Goal: Task Accomplishment & Management: Complete application form

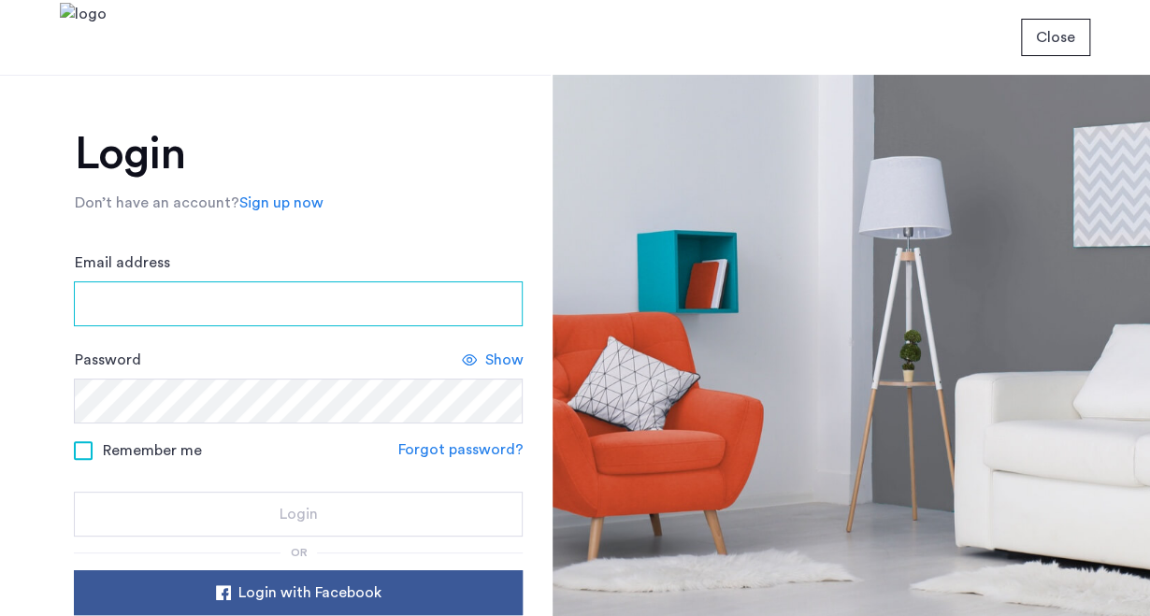
click at [393, 311] on input "Email address" at bounding box center [298, 303] width 449 height 45
type input "*******"
click at [337, 302] on input "Email address" at bounding box center [298, 303] width 449 height 45
type input "*"
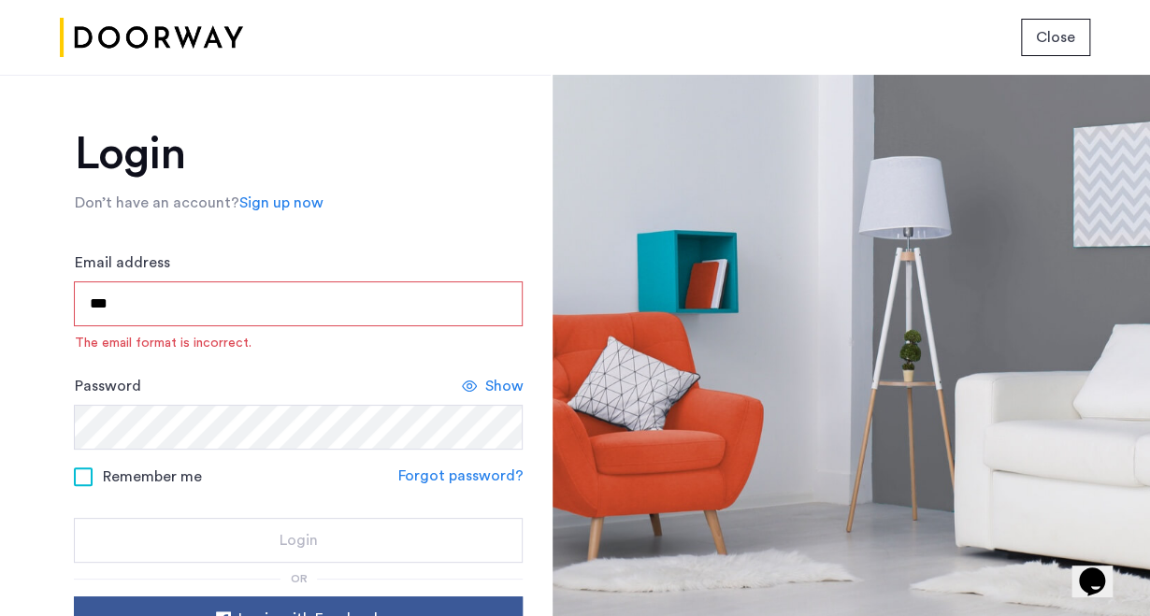
click at [337, 302] on input "***" at bounding box center [298, 303] width 449 height 45
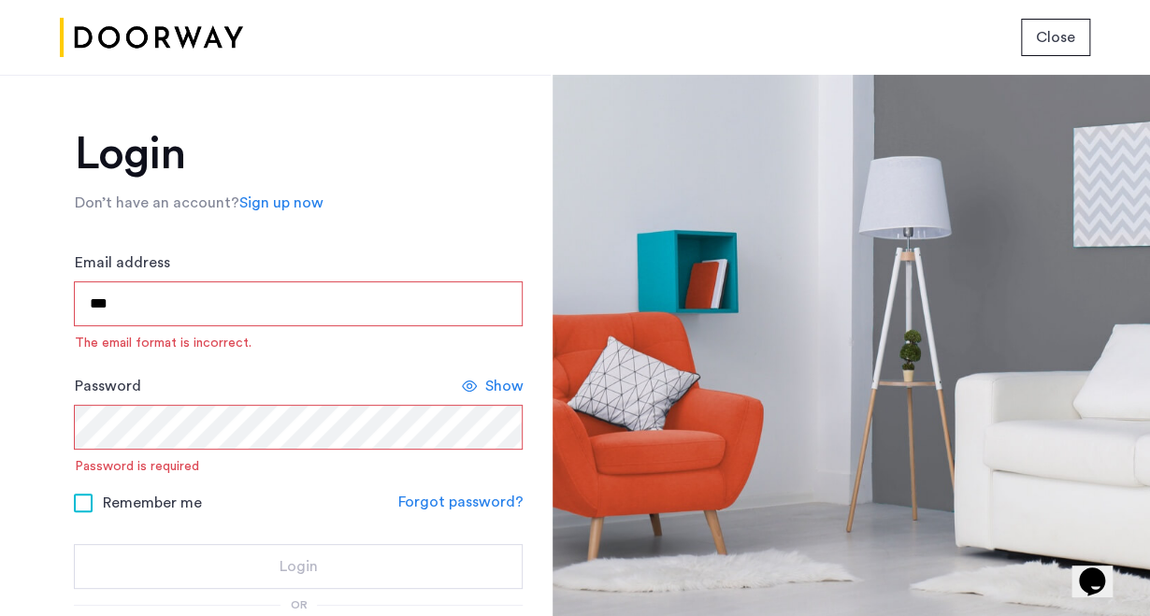
type input "**********"
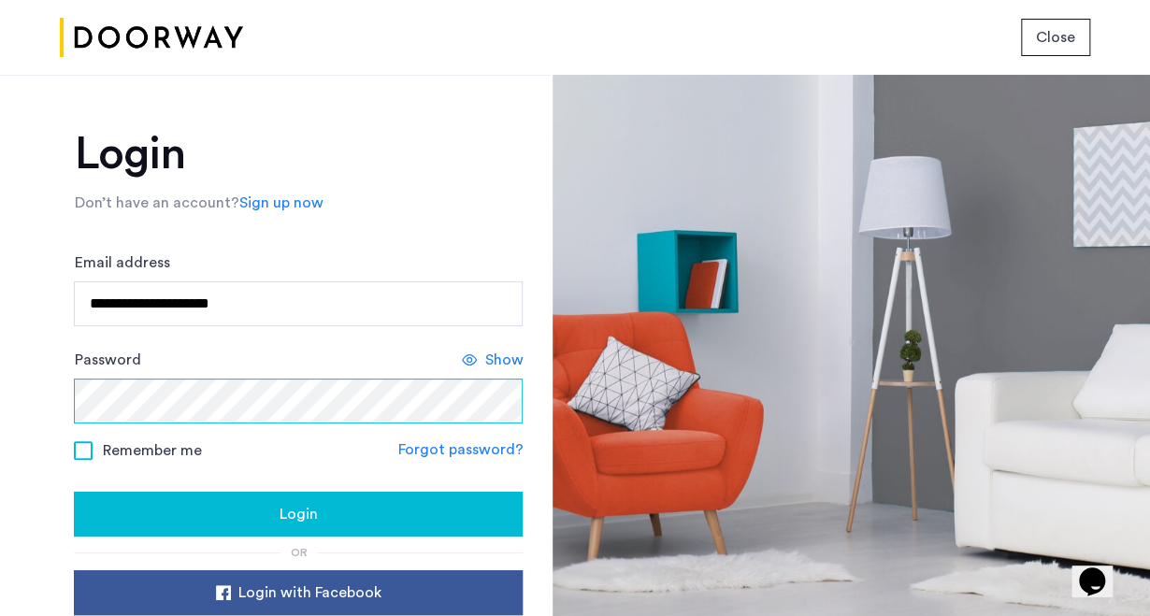
click at [74, 492] on button "Login" at bounding box center [298, 514] width 449 height 45
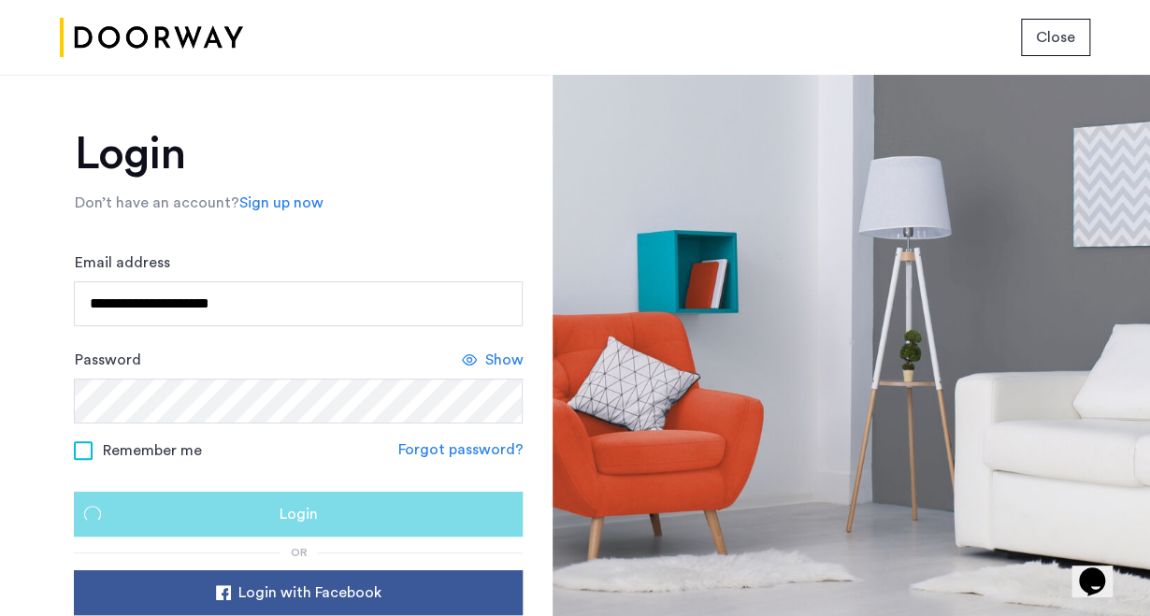
click at [264, 506] on div "Login" at bounding box center [298, 514] width 419 height 22
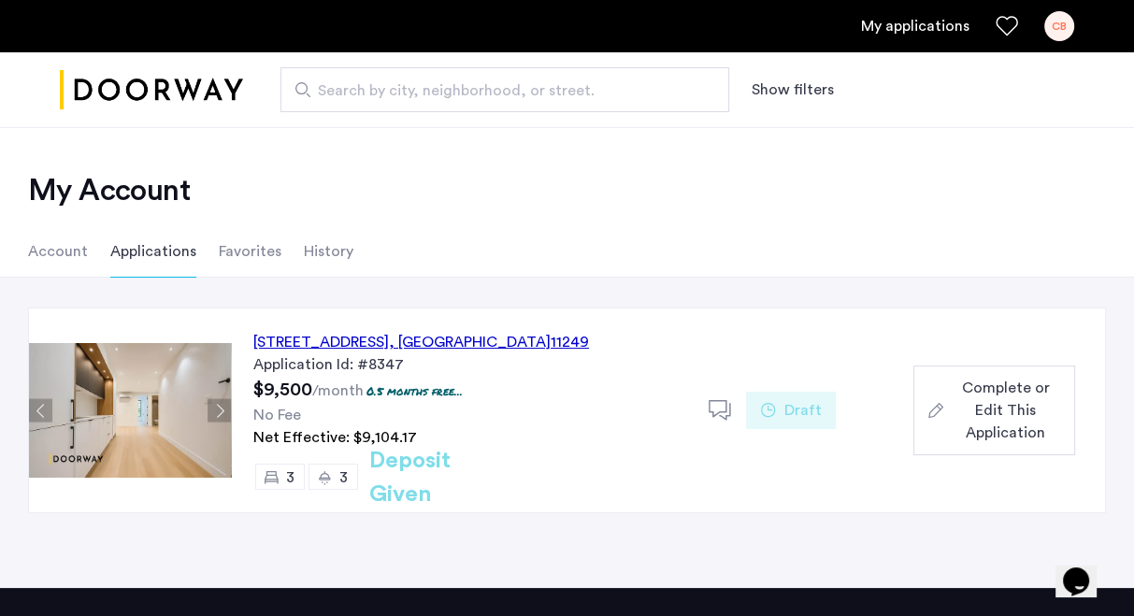
click at [350, 343] on div "143 North 9th Street, Unit 3L, Brooklyn , NY 11249" at bounding box center [421, 342] width 336 height 22
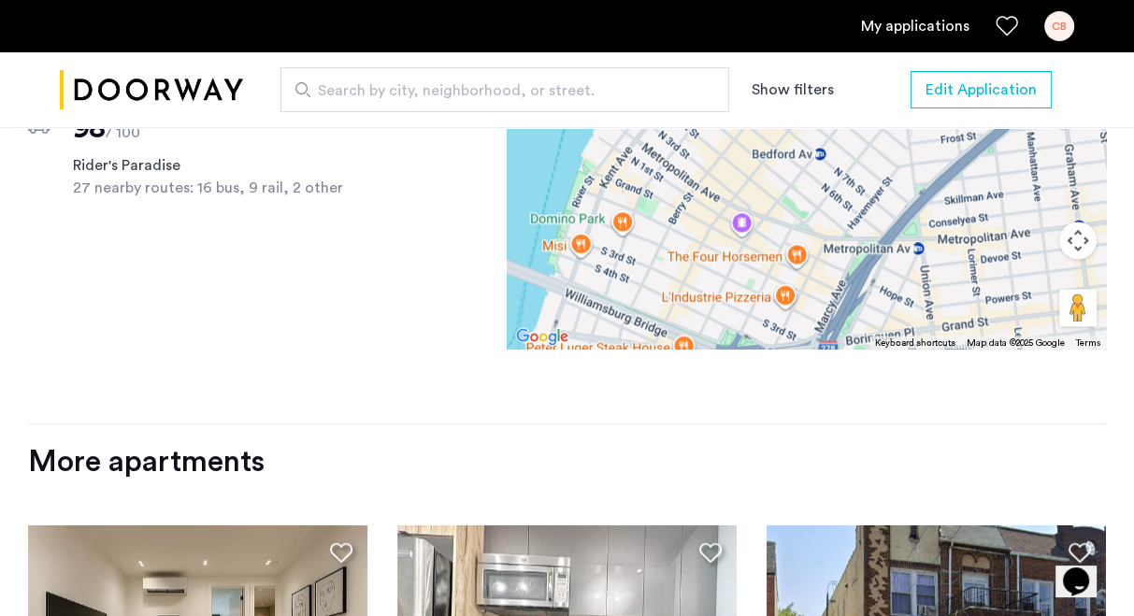
scroll to position [2096, 0]
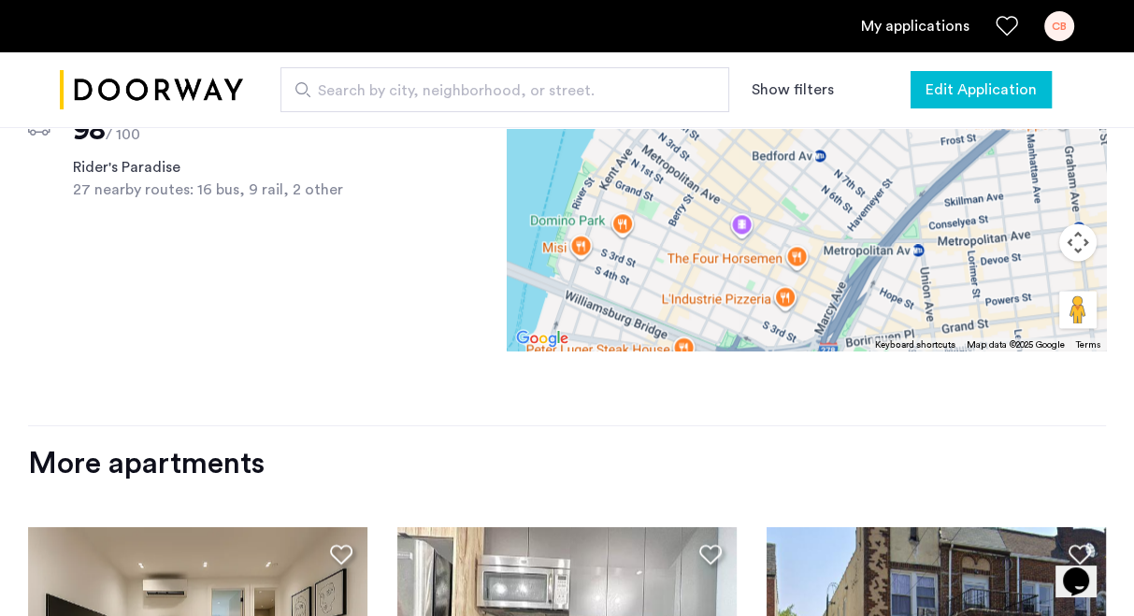
click at [942, 95] on span "Edit Application" at bounding box center [980, 90] width 111 height 22
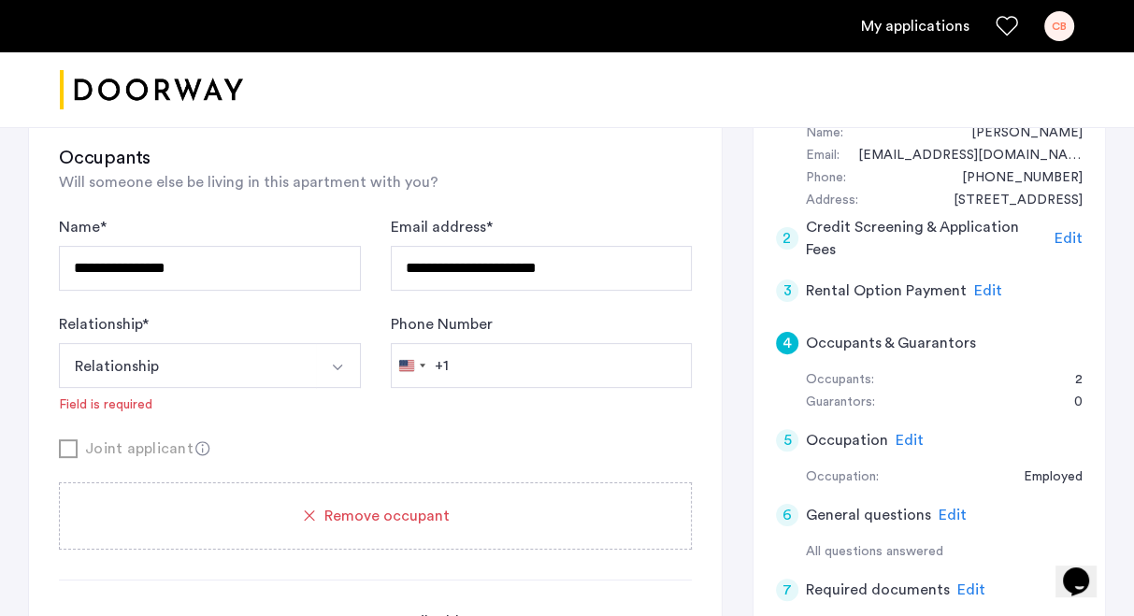
scroll to position [328, 0]
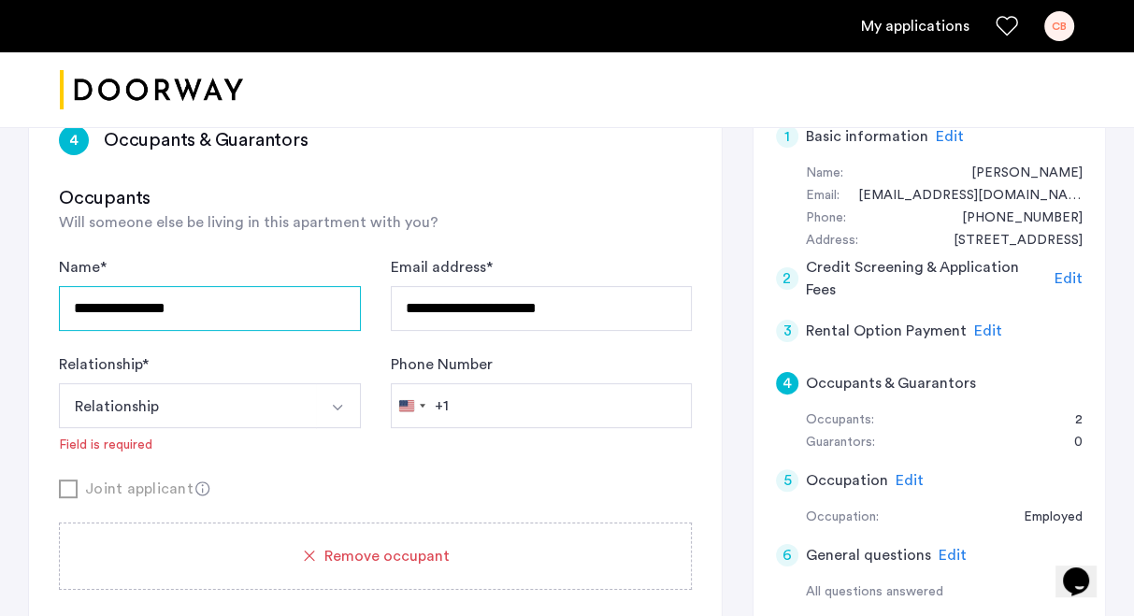
drag, startPoint x: 281, startPoint y: 308, endPoint x: 263, endPoint y: 304, distance: 19.1
click at [263, 304] on input "**********" at bounding box center [210, 308] width 302 height 45
drag, startPoint x: 263, startPoint y: 304, endPoint x: 0, endPoint y: 307, distance: 262.7
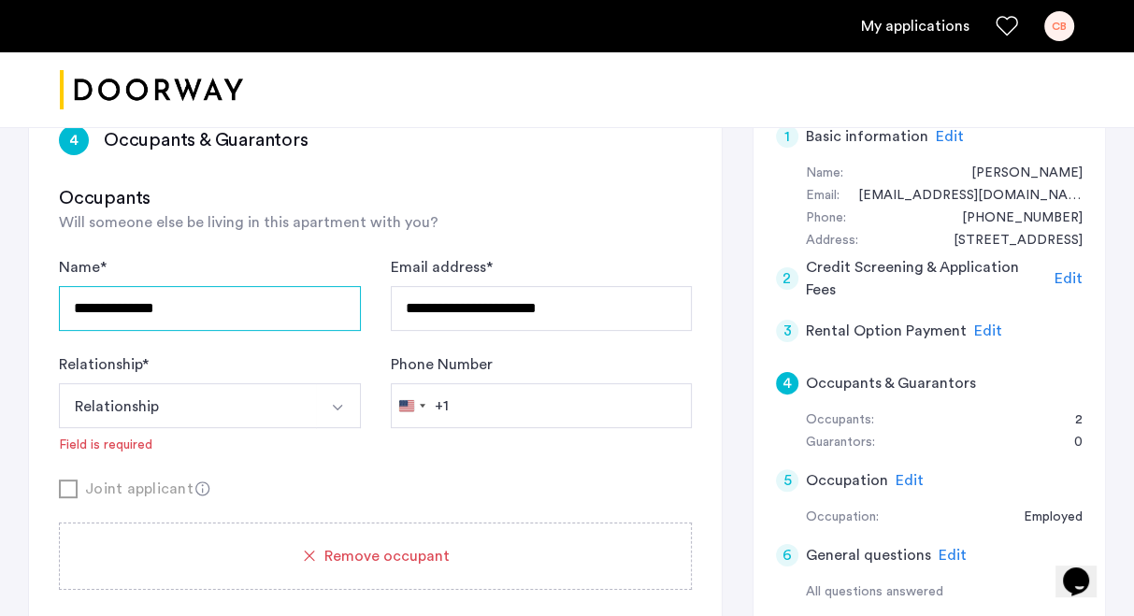
type input "**********"
click at [122, 394] on button "Relationship" at bounding box center [188, 405] width 258 height 45
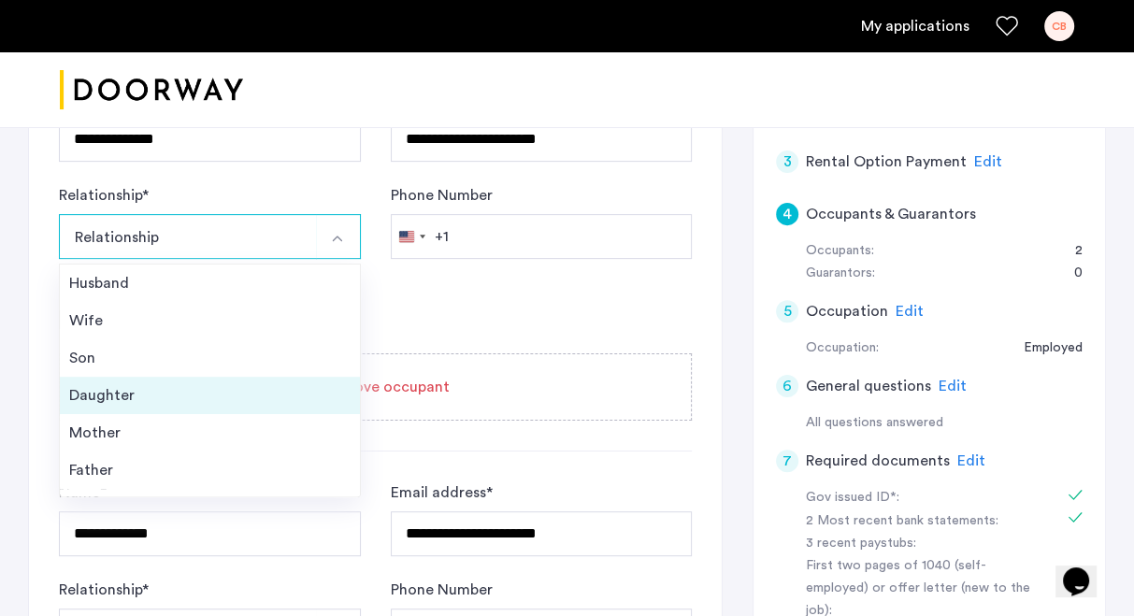
scroll to position [66, 0]
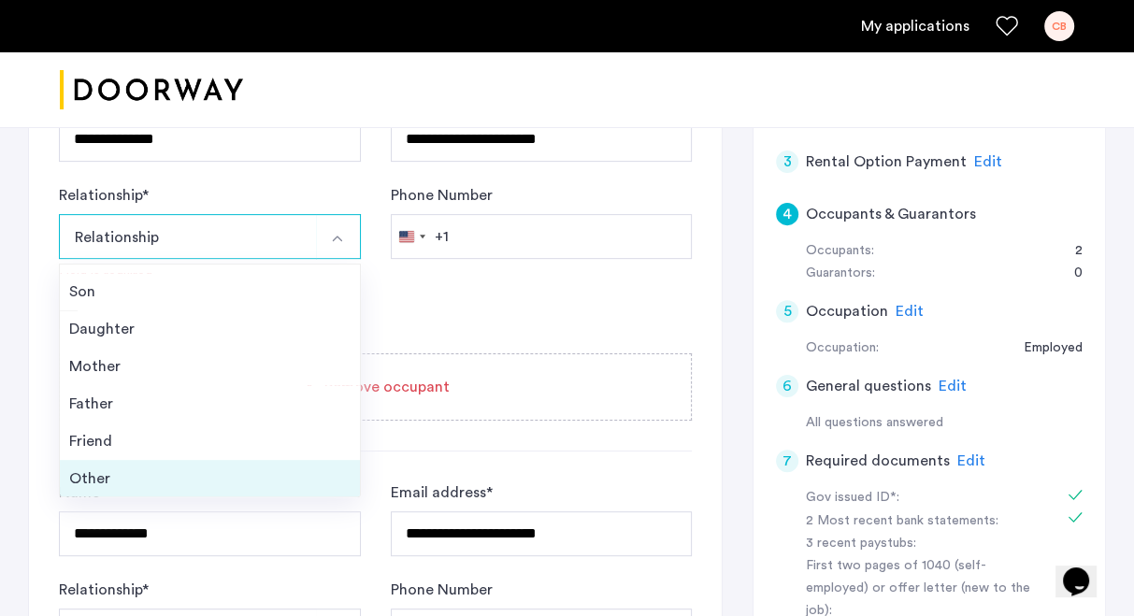
click at [110, 463] on li "Other" at bounding box center [210, 478] width 300 height 37
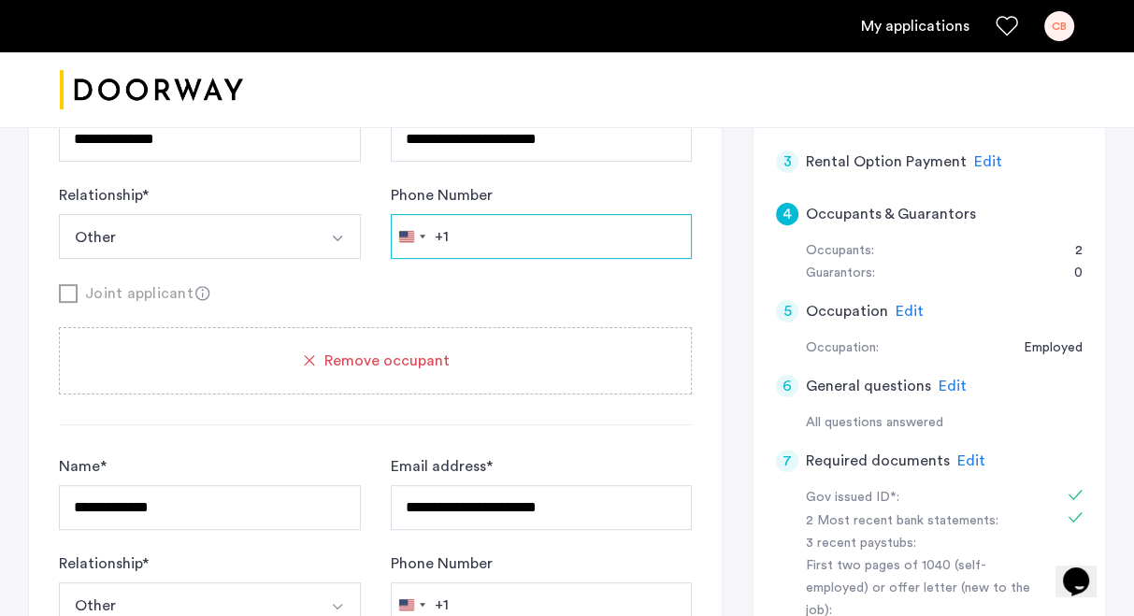
click at [484, 239] on input "Phone Number" at bounding box center [542, 236] width 302 height 45
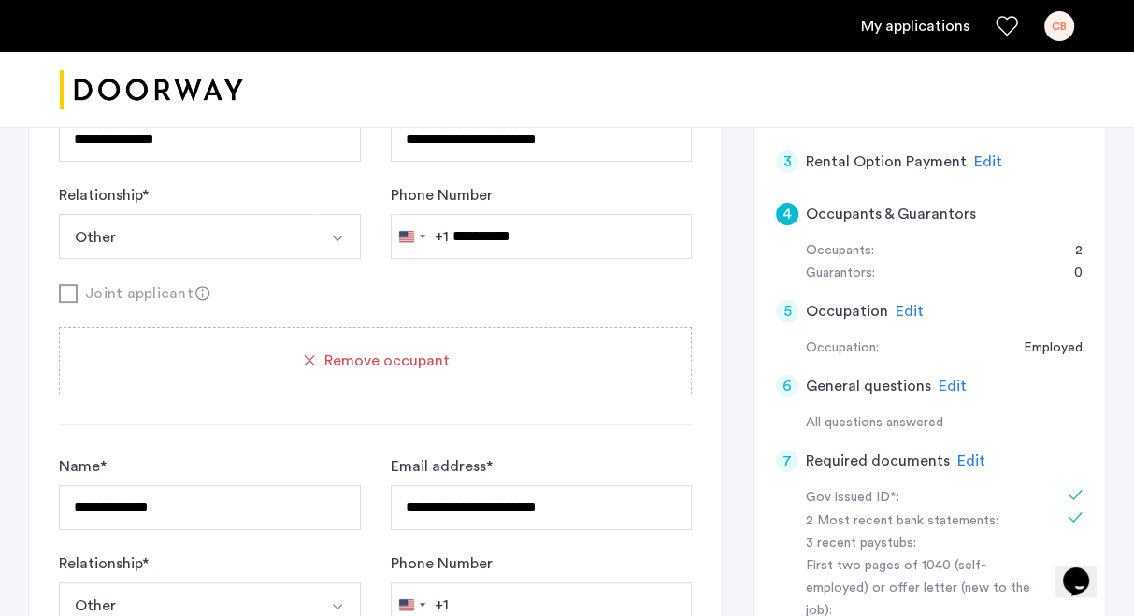
click at [235, 243] on button "Other" at bounding box center [188, 236] width 258 height 45
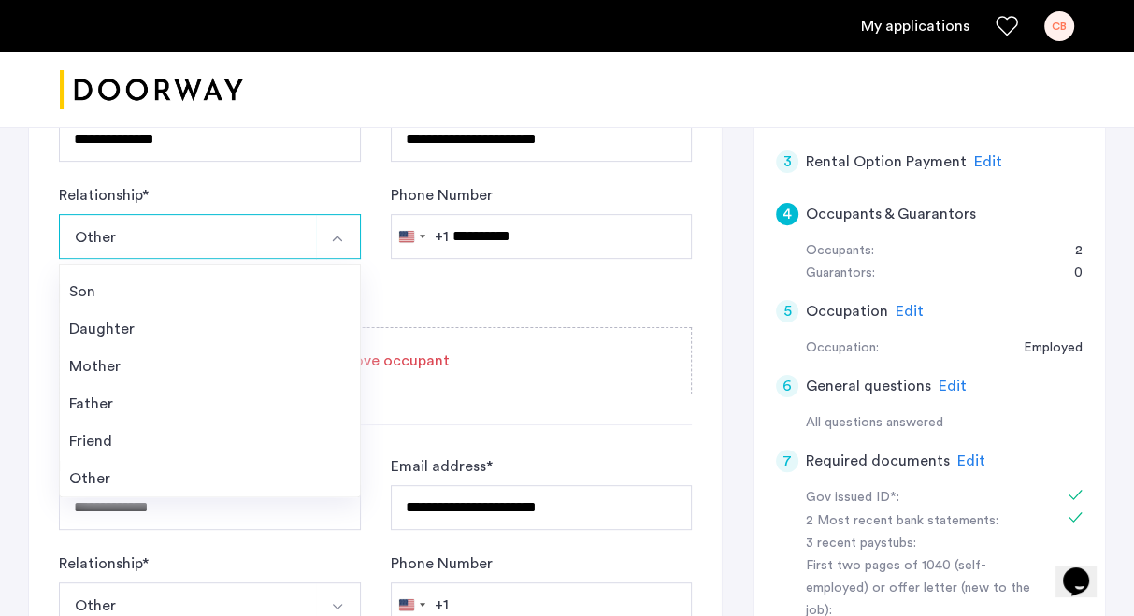
click at [482, 293] on div "Joint applicant" at bounding box center [375, 292] width 633 height 23
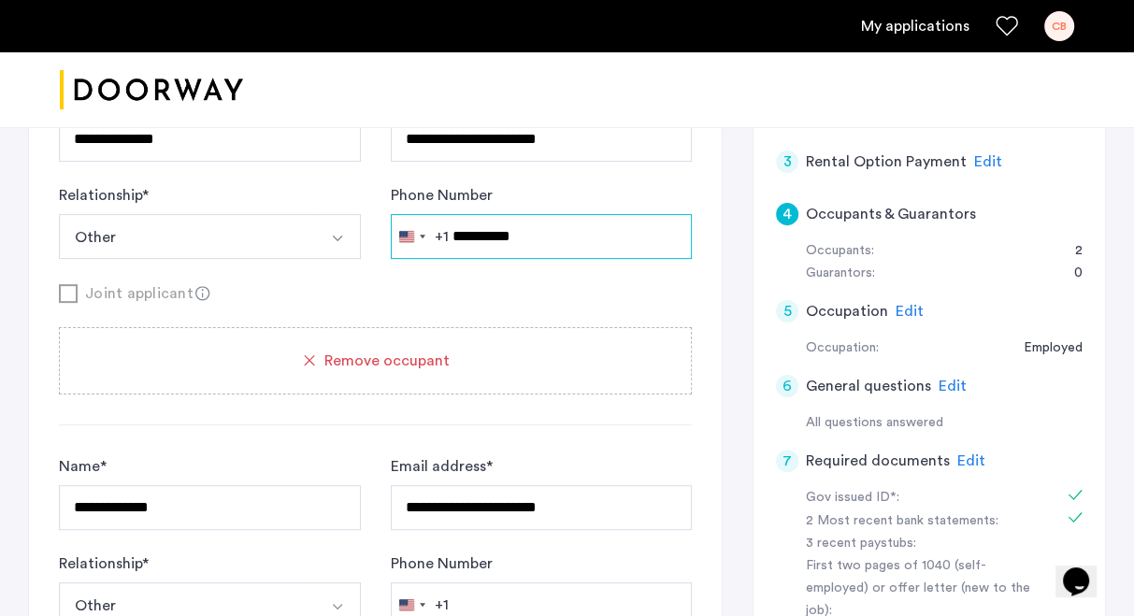
click at [554, 223] on input "**********" at bounding box center [542, 236] width 302 height 45
drag, startPoint x: 554, startPoint y: 223, endPoint x: 393, endPoint y: 216, distance: 161.9
click at [393, 216] on div "United States +1 +1 244 results found Afghanistan +93 Åland Islands +358 Albani…" at bounding box center [542, 236] width 302 height 45
type input "**********"
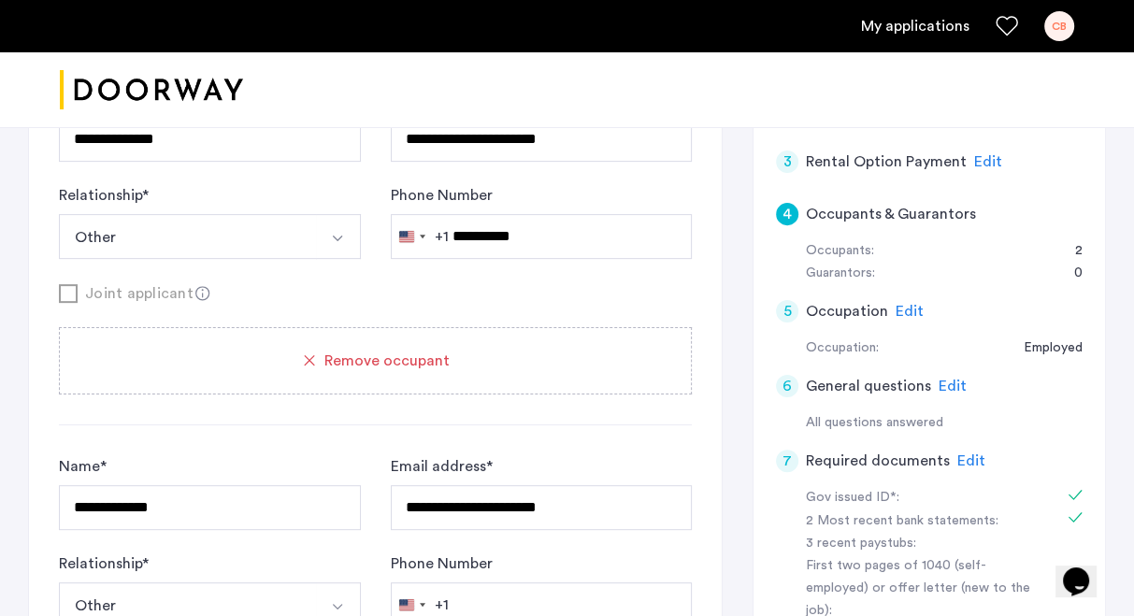
click at [531, 276] on form "**********" at bounding box center [375, 196] width 633 height 218
click at [195, 287] on icon at bounding box center [202, 293] width 15 height 15
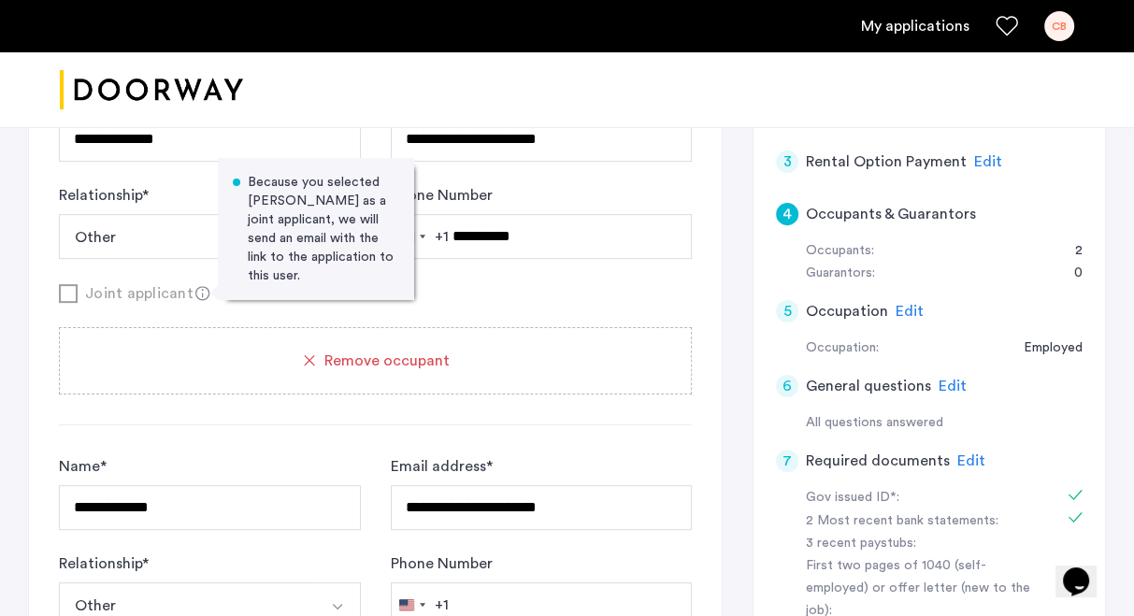
click at [195, 287] on icon at bounding box center [202, 293] width 15 height 15
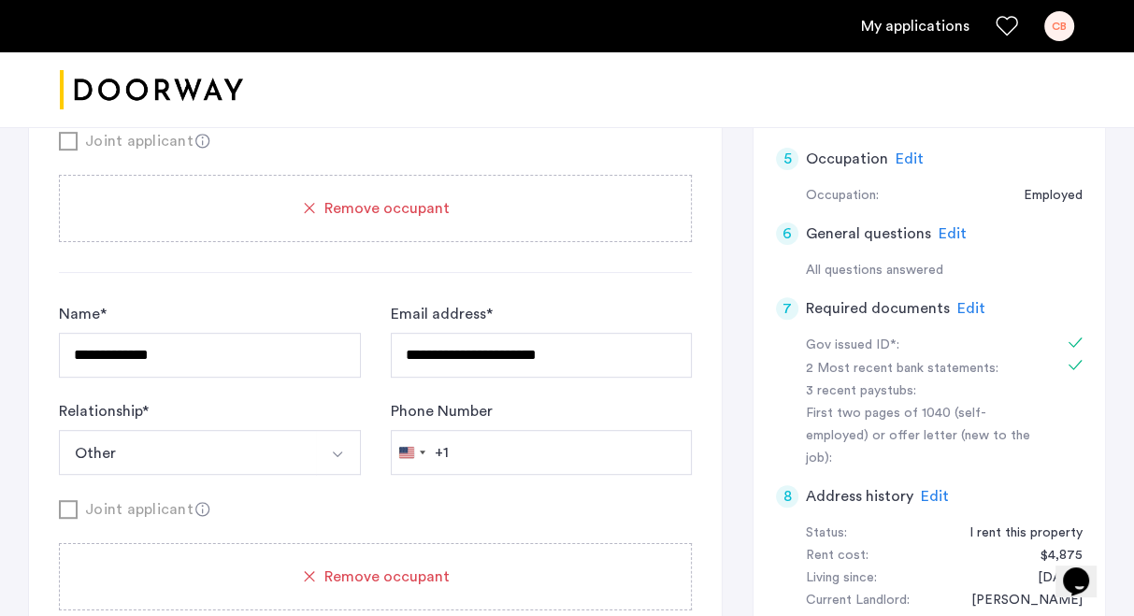
scroll to position [653, 0]
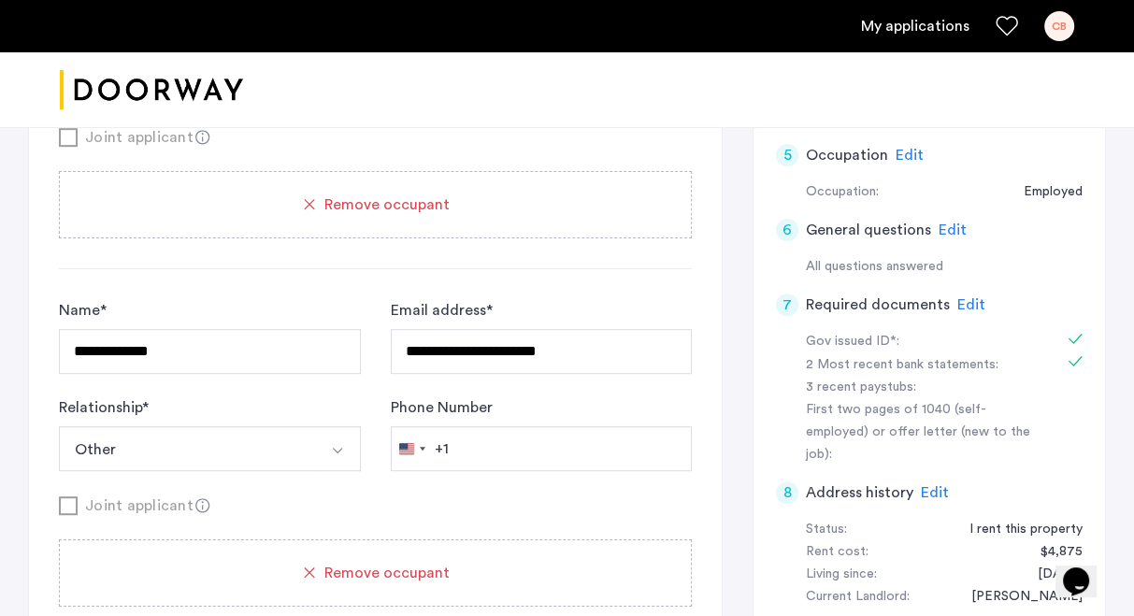
click at [313, 436] on button "Other" at bounding box center [188, 448] width 258 height 45
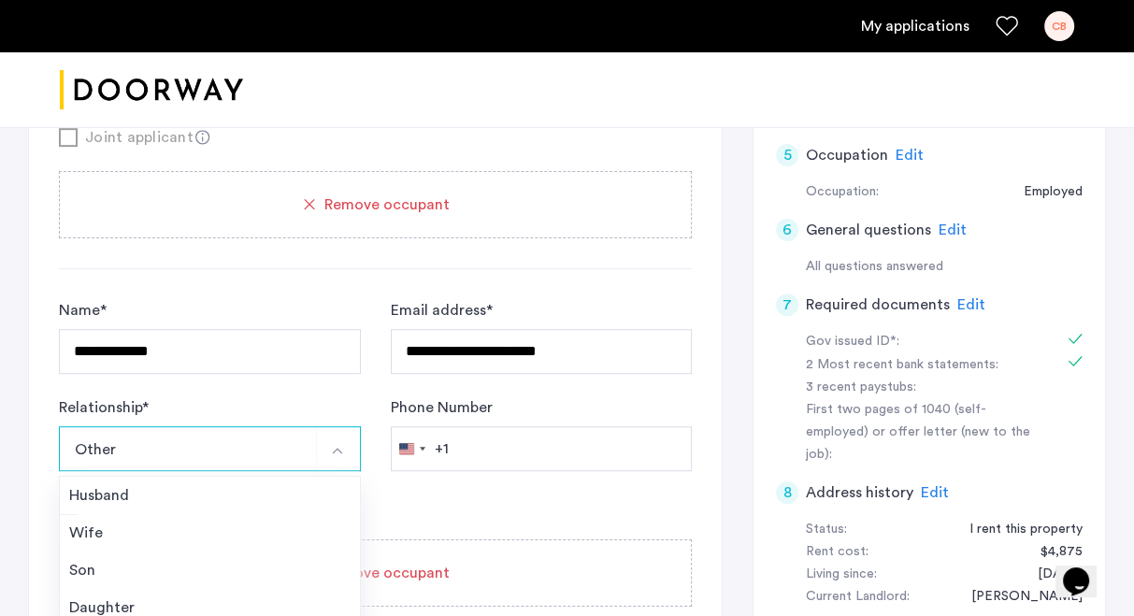
scroll to position [747, 0]
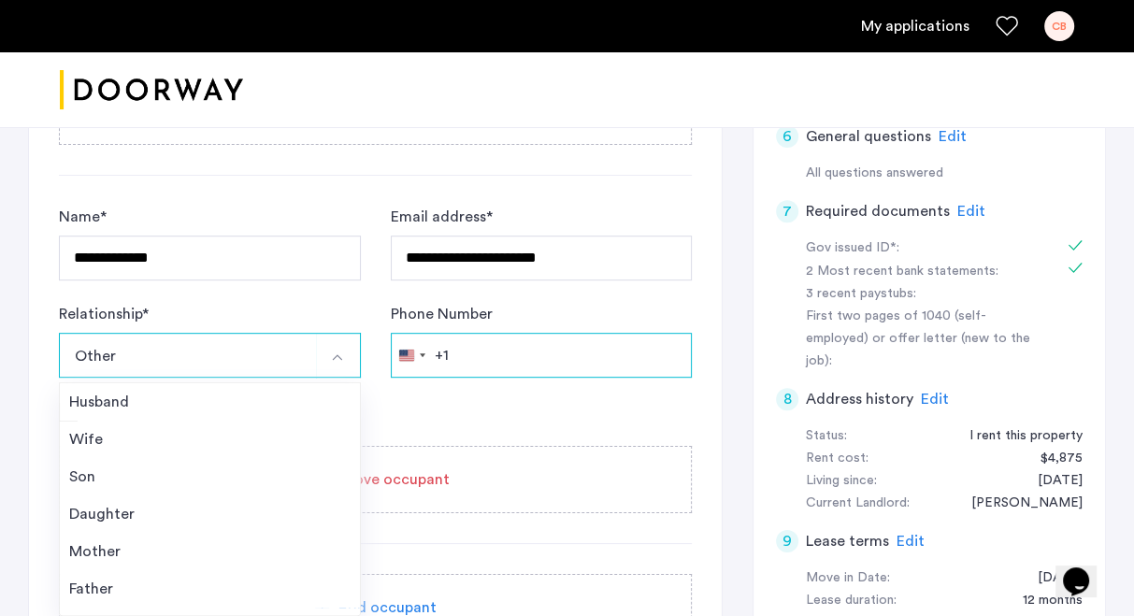
click at [523, 344] on input "Phone Number" at bounding box center [542, 355] width 302 height 45
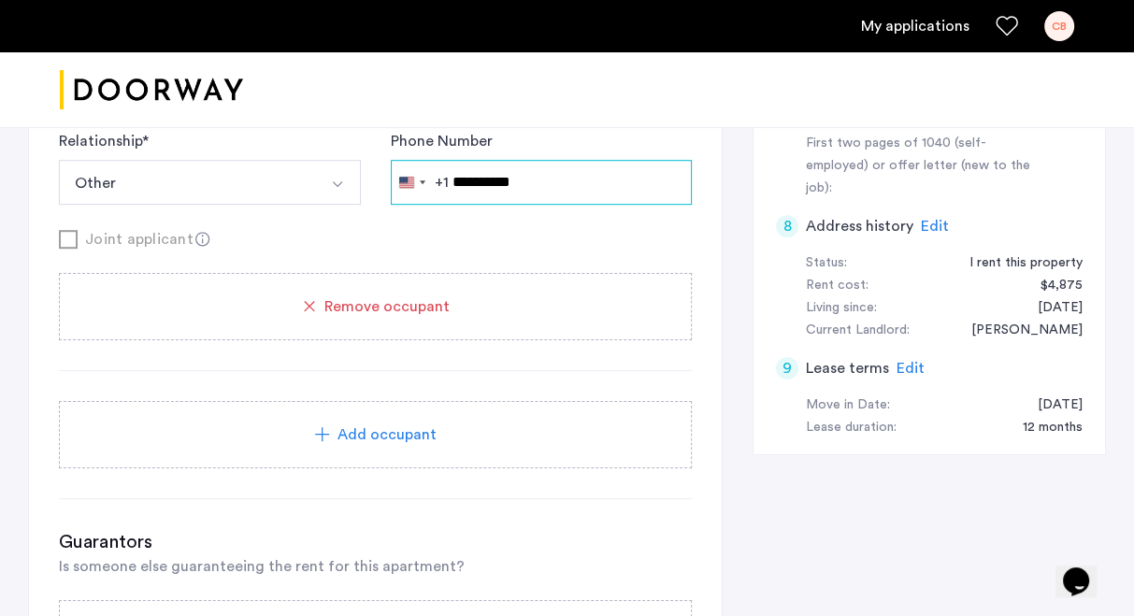
scroll to position [920, 0]
type input "**********"
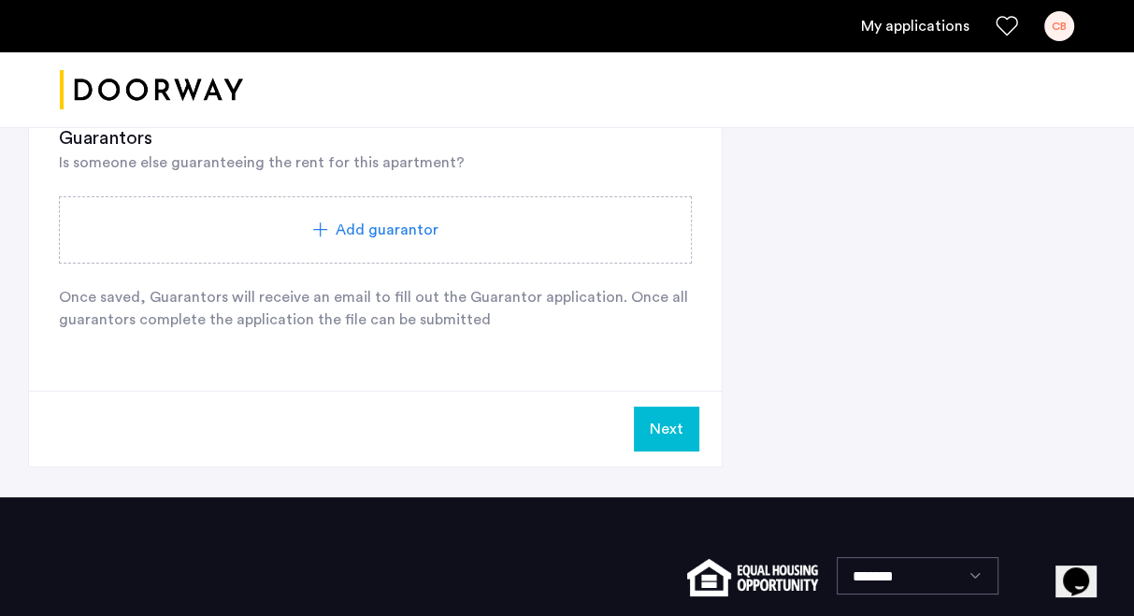
scroll to position [1326, 0]
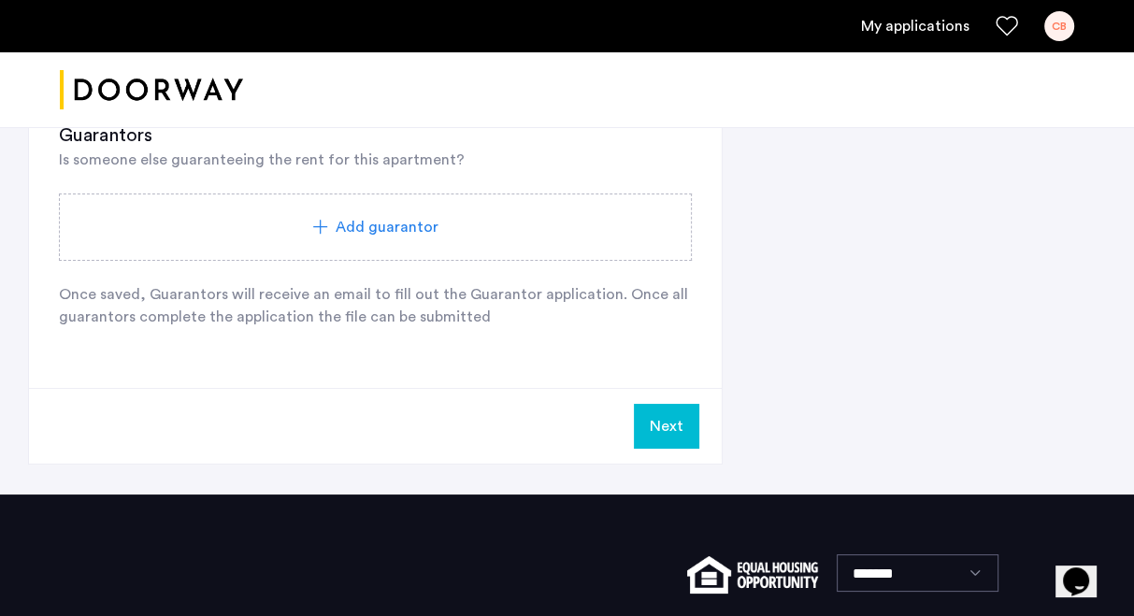
click at [657, 424] on button "Next" at bounding box center [666, 426] width 65 height 45
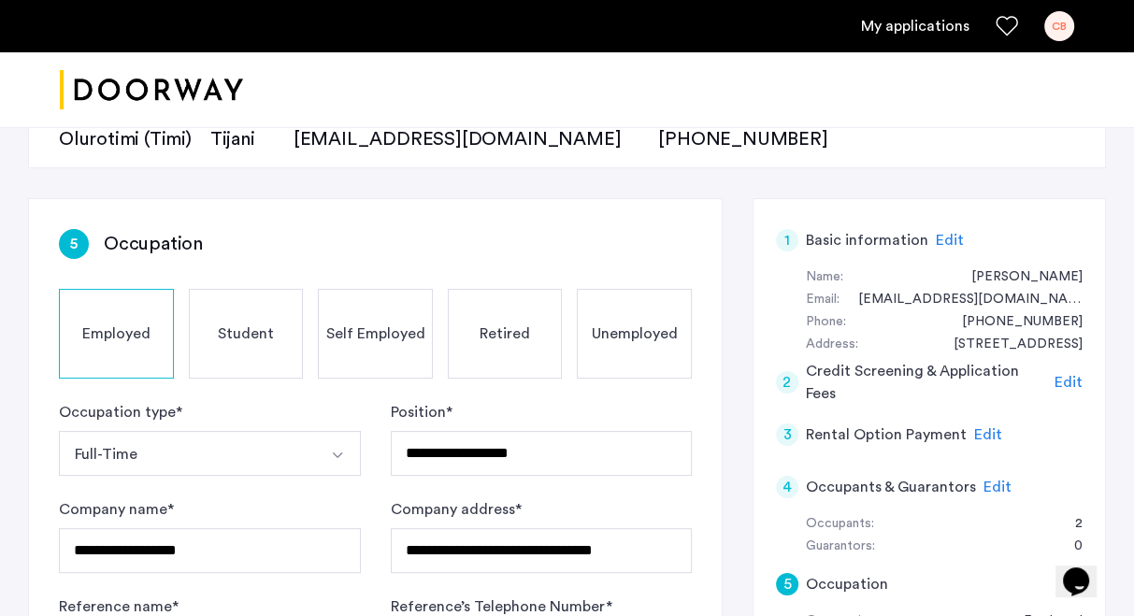
scroll to position [273, 0]
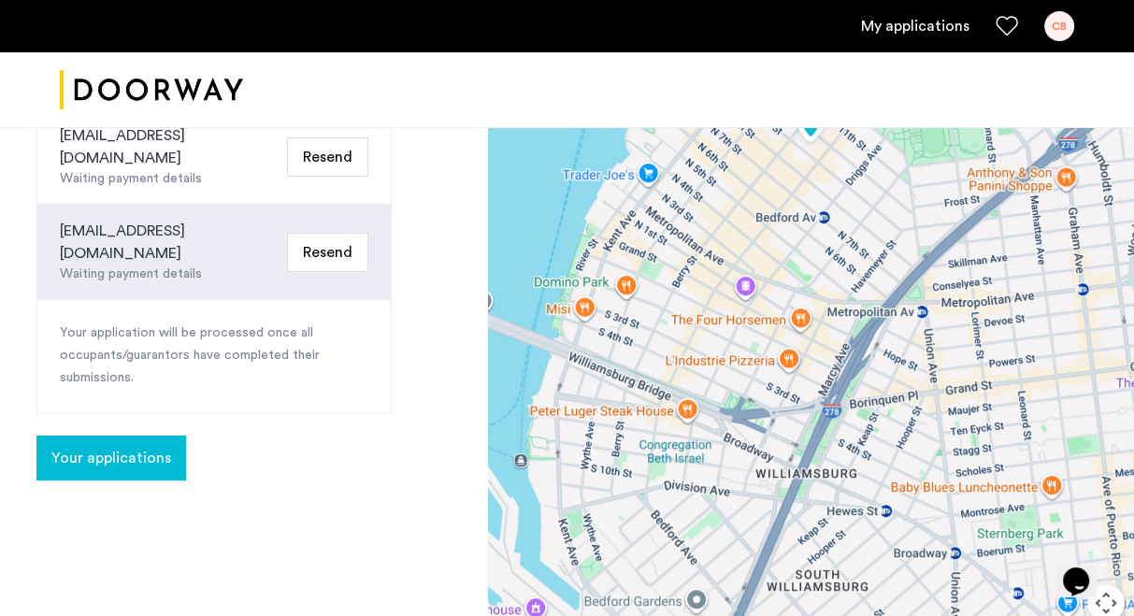
scroll to position [538, 0]
click at [84, 446] on span "Your applications" at bounding box center [111, 457] width 120 height 22
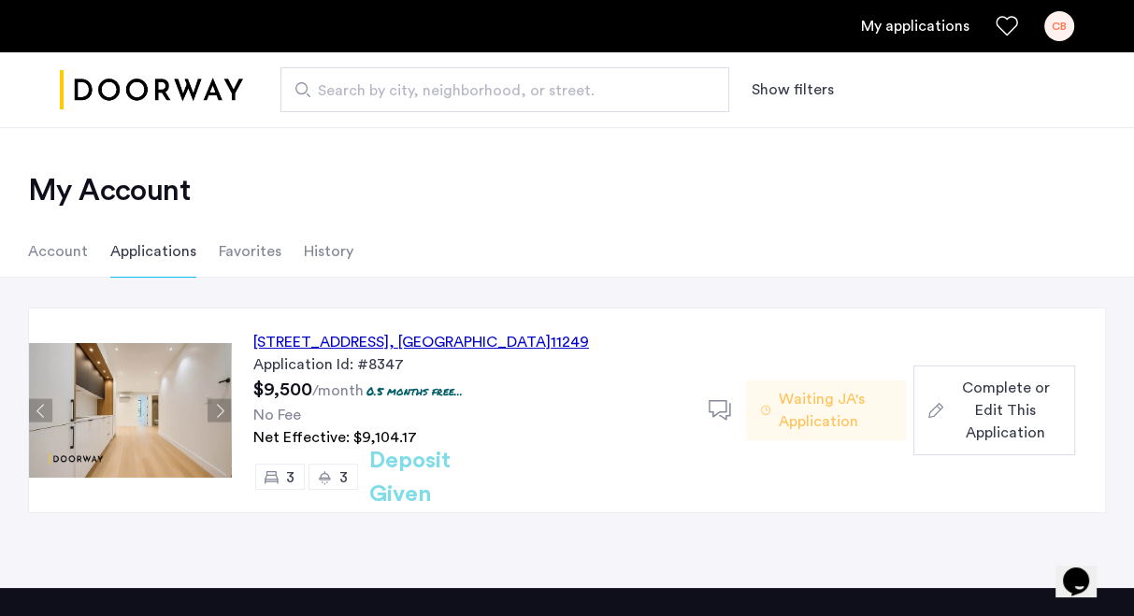
click at [366, 337] on div "143 North 9th Street, Unit 3L, Brooklyn , NY 11249" at bounding box center [421, 342] width 336 height 22
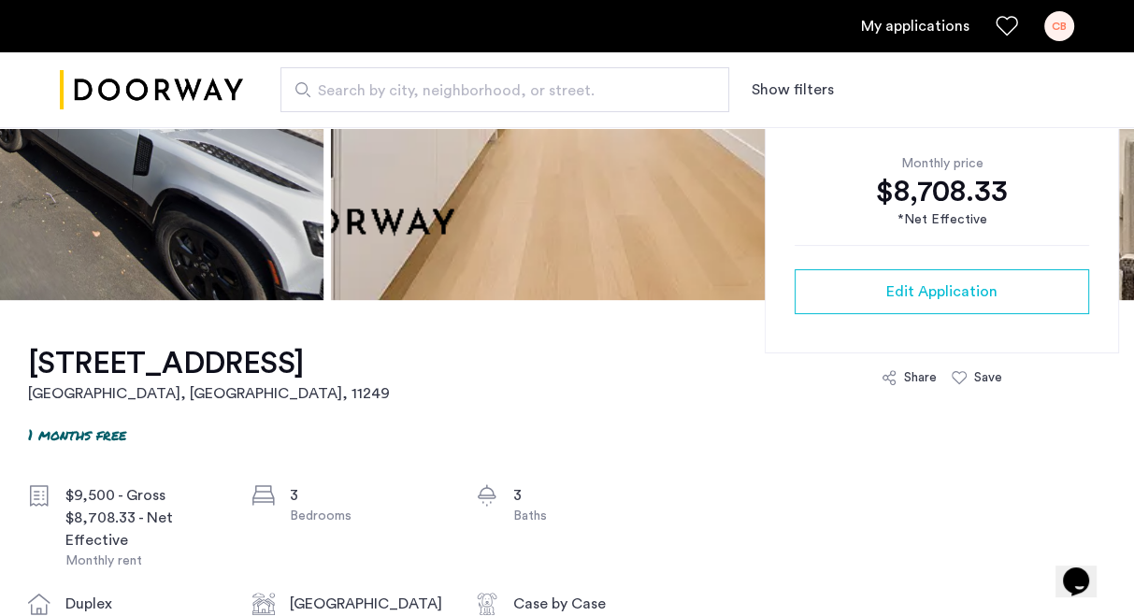
scroll to position [490, 0]
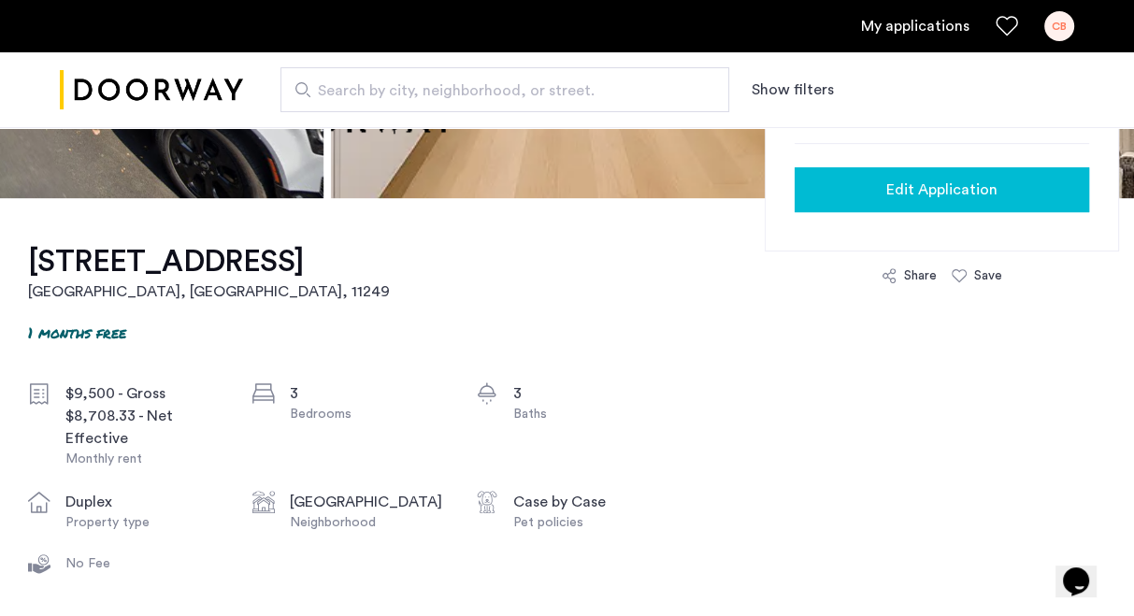
click at [842, 179] on div "Edit Application" at bounding box center [942, 190] width 265 height 22
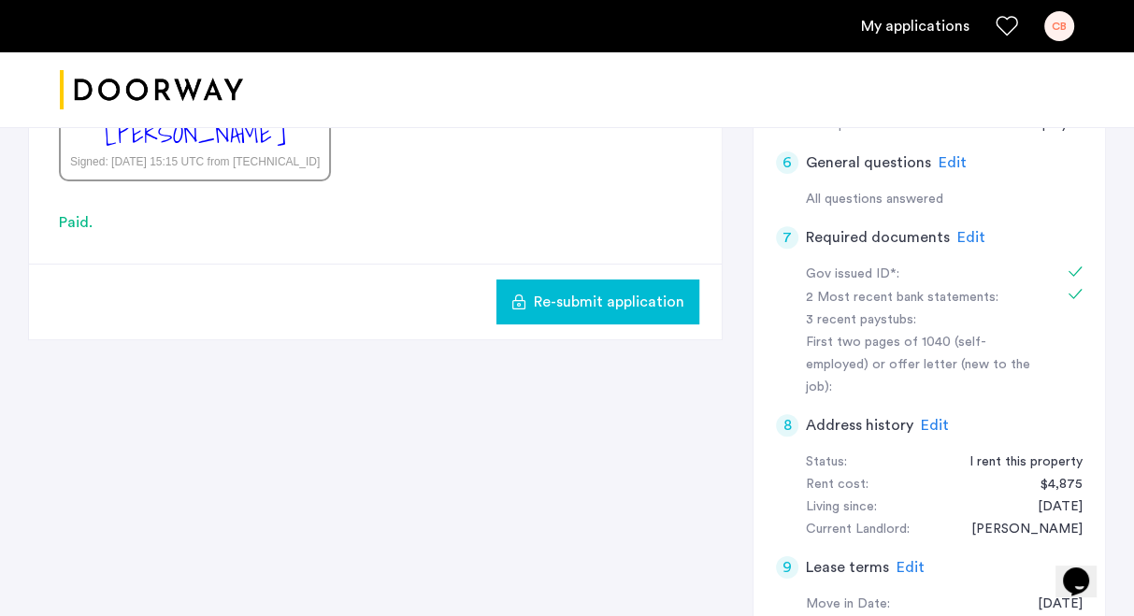
scroll to position [726, 0]
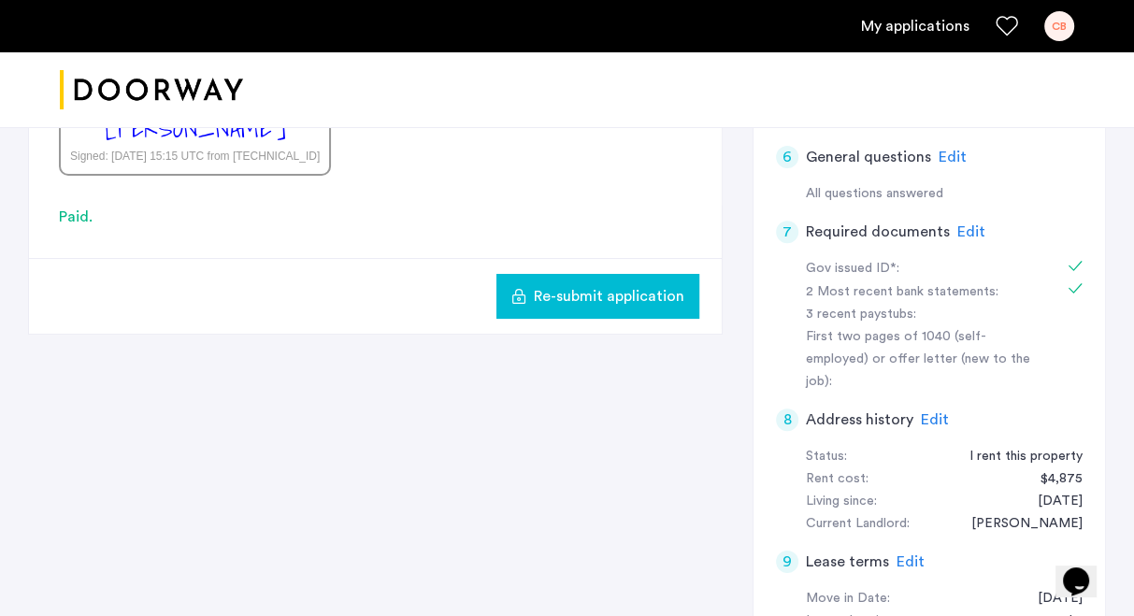
click at [962, 231] on span "Edit" at bounding box center [971, 231] width 28 height 15
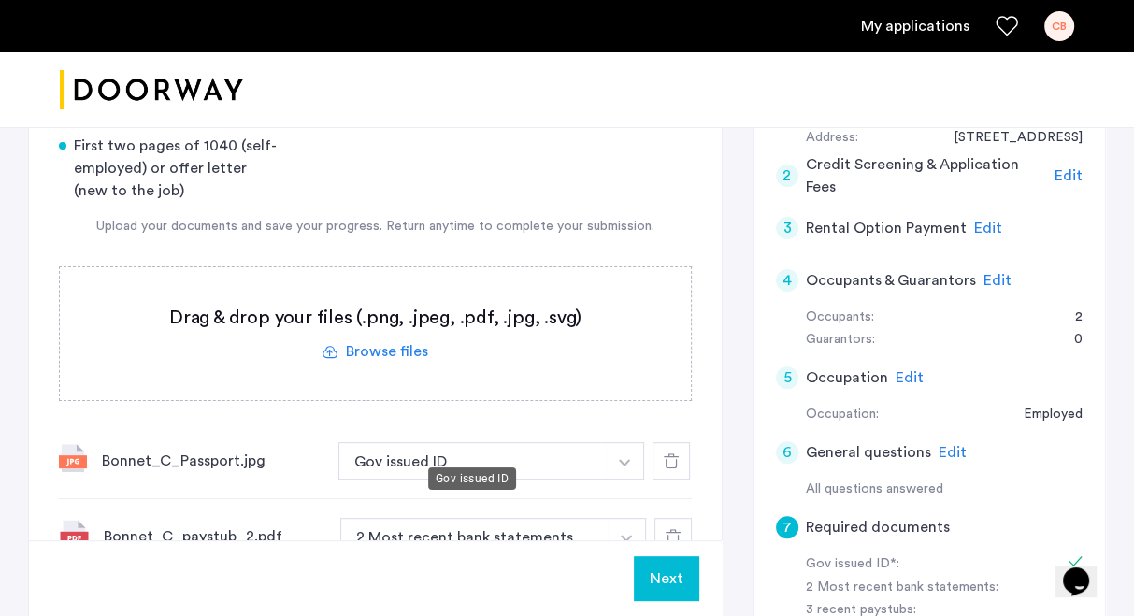
scroll to position [429, 0]
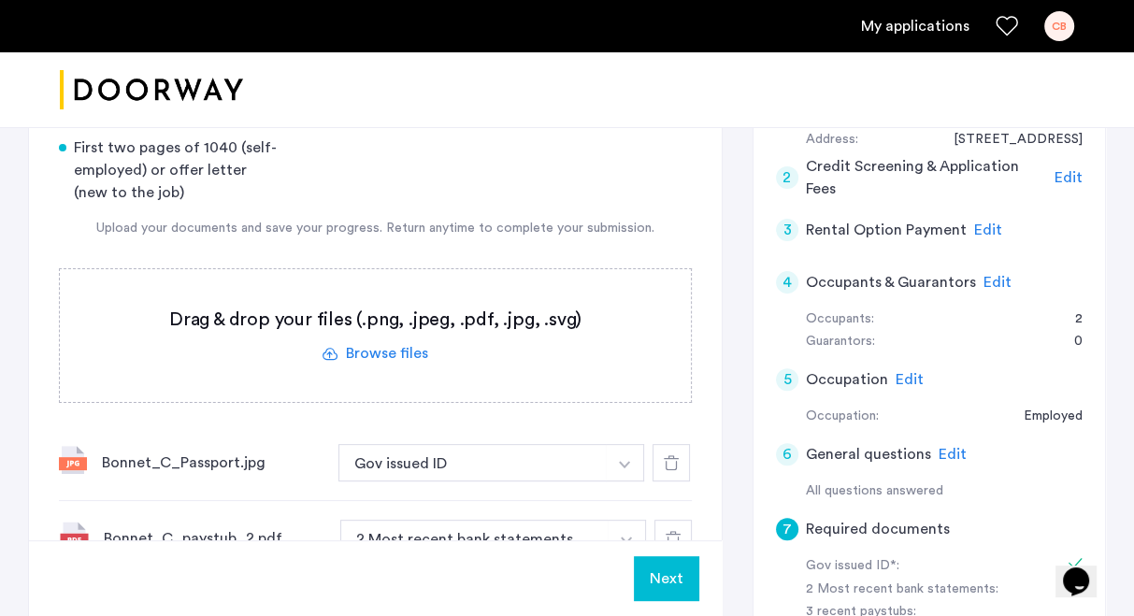
click at [375, 328] on label at bounding box center [375, 335] width 631 height 133
click at [0, 0] on input "file" at bounding box center [0, 0] width 0 height 0
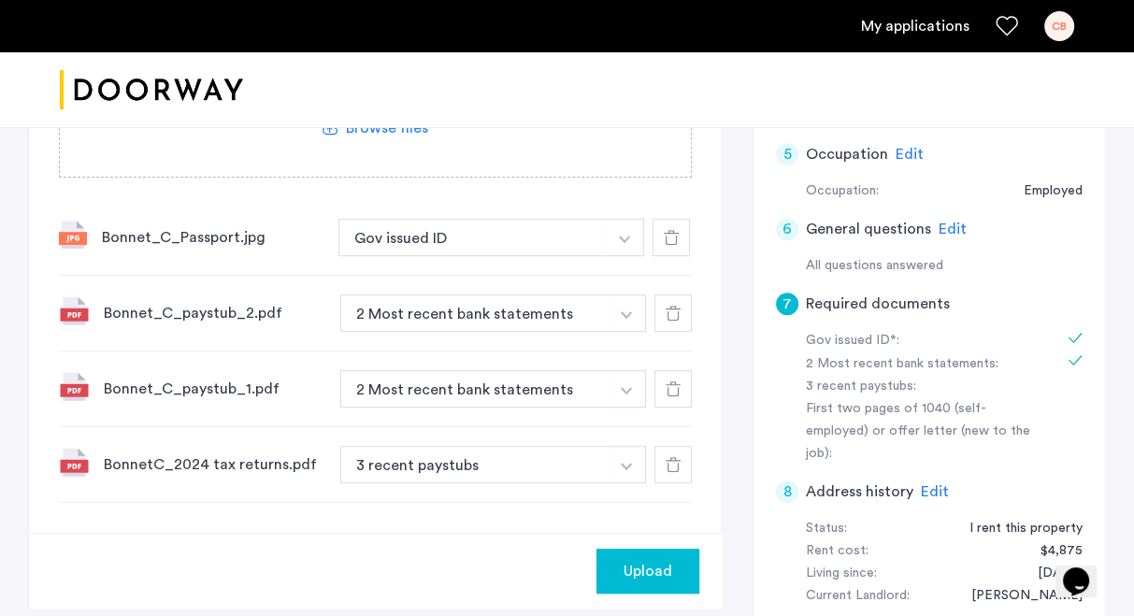
scroll to position [648, 0]
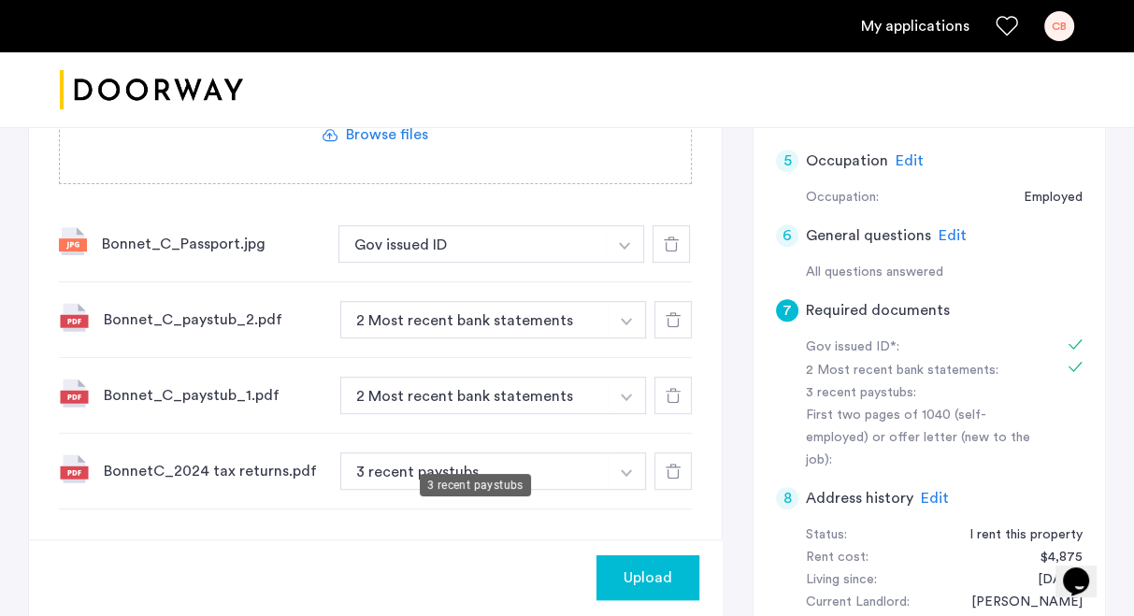
click at [538, 452] on button "3 recent paystubs" at bounding box center [474, 470] width 268 height 37
click at [621, 250] on img "button" at bounding box center [624, 245] width 11 height 7
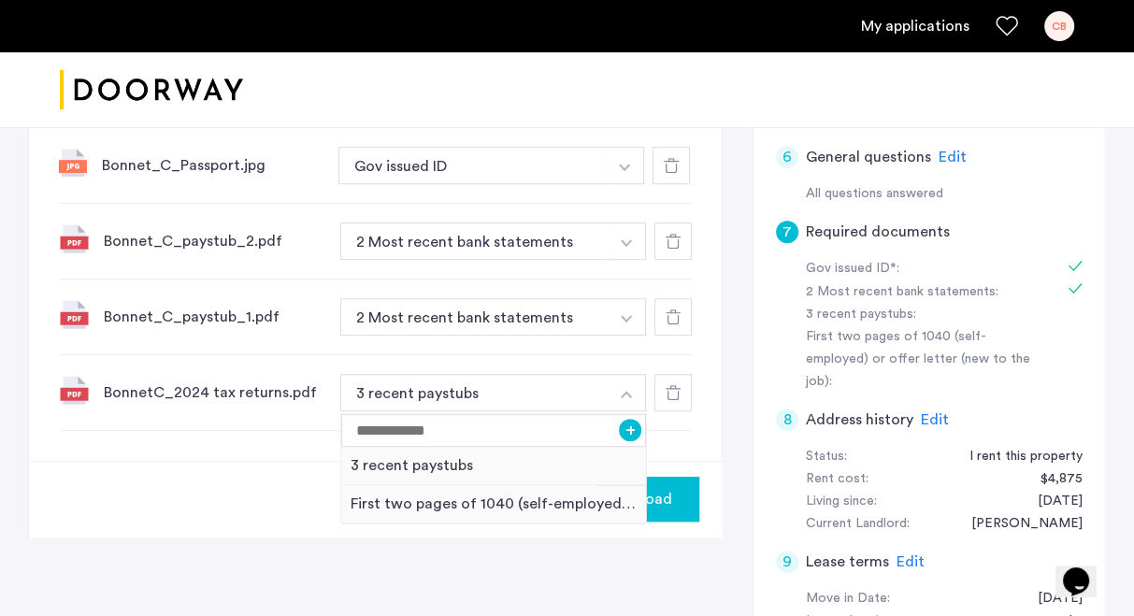
scroll to position [764, 0]
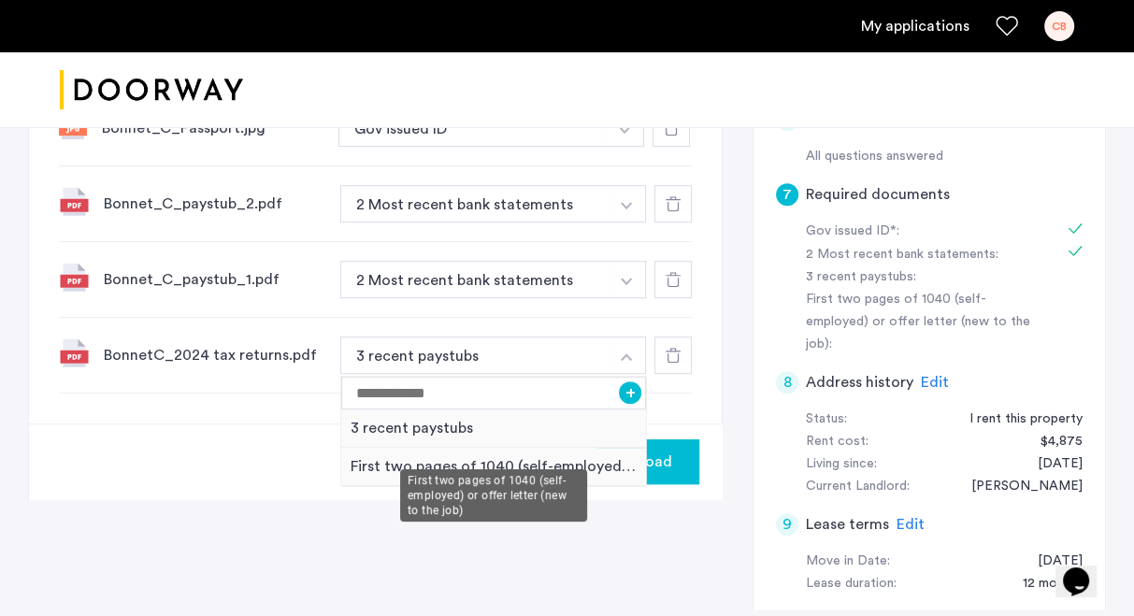
click at [441, 448] on div "First two pages of 1040 (self-employed) or offer letter (new to the job)" at bounding box center [493, 467] width 305 height 38
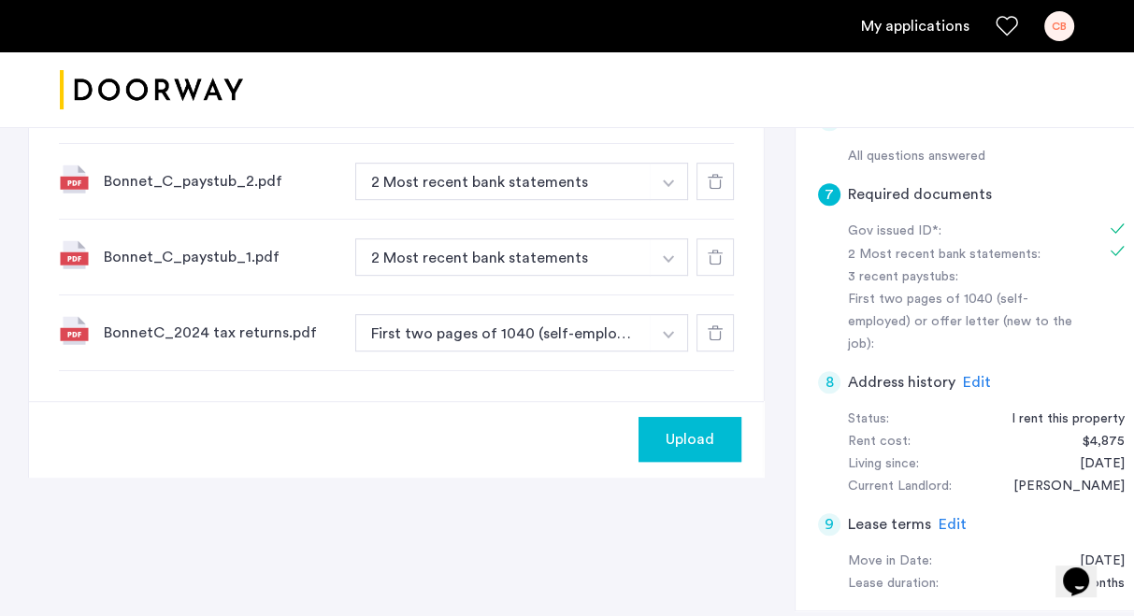
click at [708, 325] on icon at bounding box center [715, 332] width 15 height 15
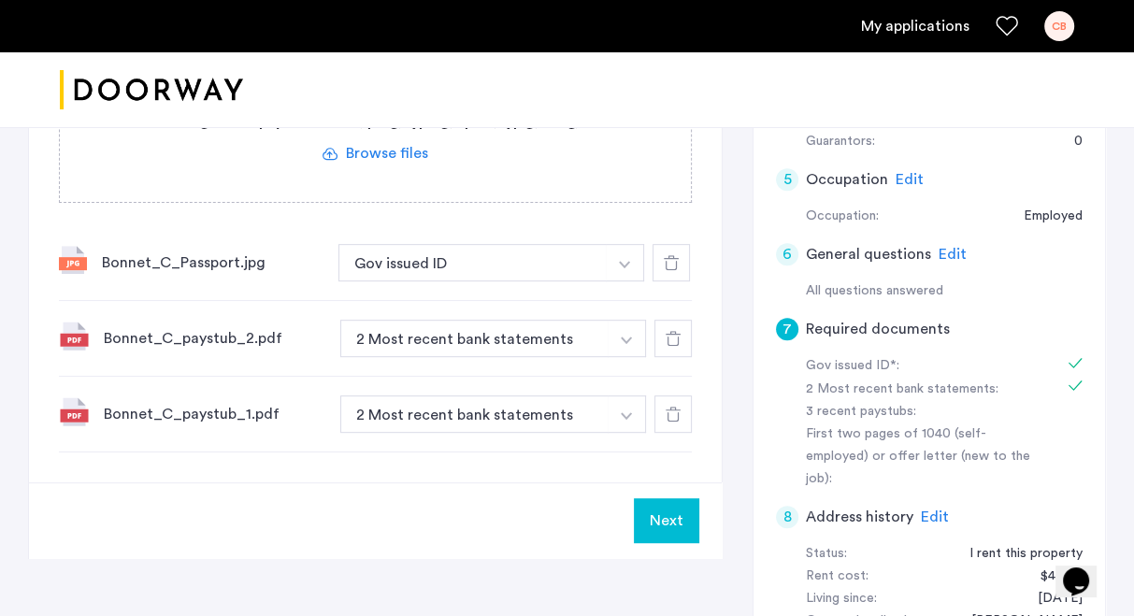
scroll to position [630, 0]
click at [506, 319] on button "2 Most recent bank statements" at bounding box center [474, 337] width 268 height 37
click at [606, 319] on div "2 Most recent bank statements" at bounding box center [493, 337] width 307 height 37
click at [627, 267] on img "button" at bounding box center [624, 263] width 11 height 7
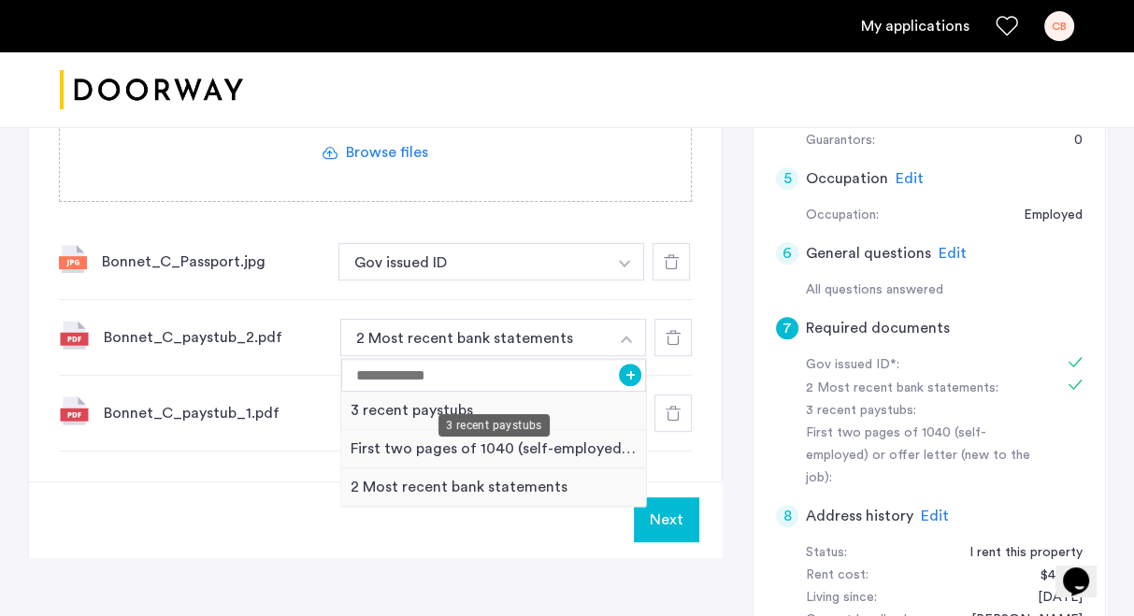
click at [431, 392] on div "3 recent paystubs" at bounding box center [493, 411] width 305 height 38
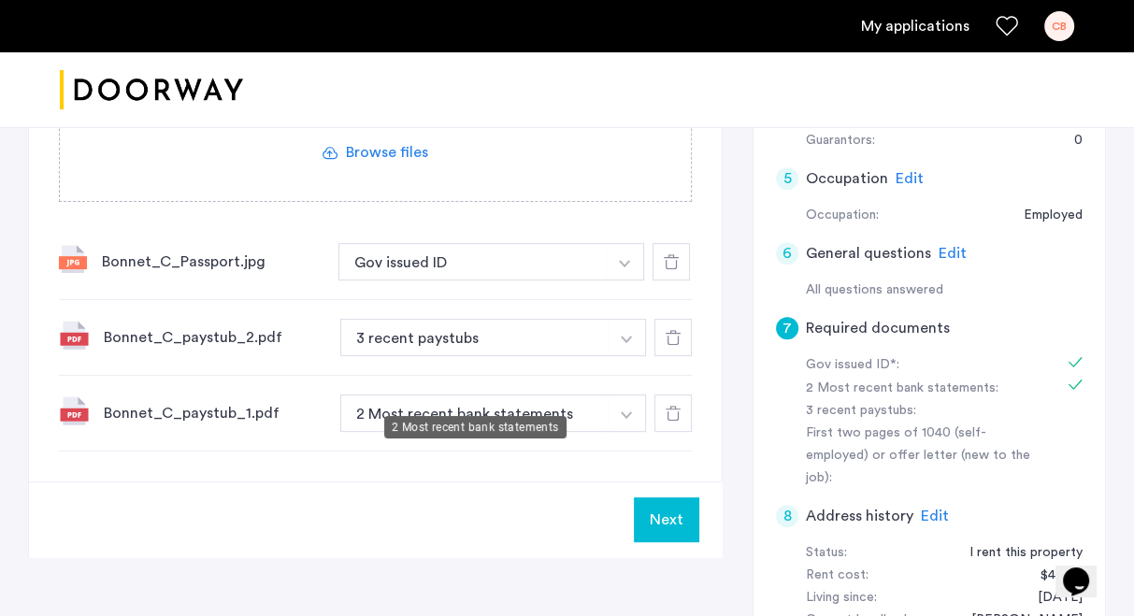
click at [545, 394] on button "2 Most recent bank statements" at bounding box center [474, 412] width 268 height 37
click at [617, 280] on button "button" at bounding box center [625, 261] width 38 height 37
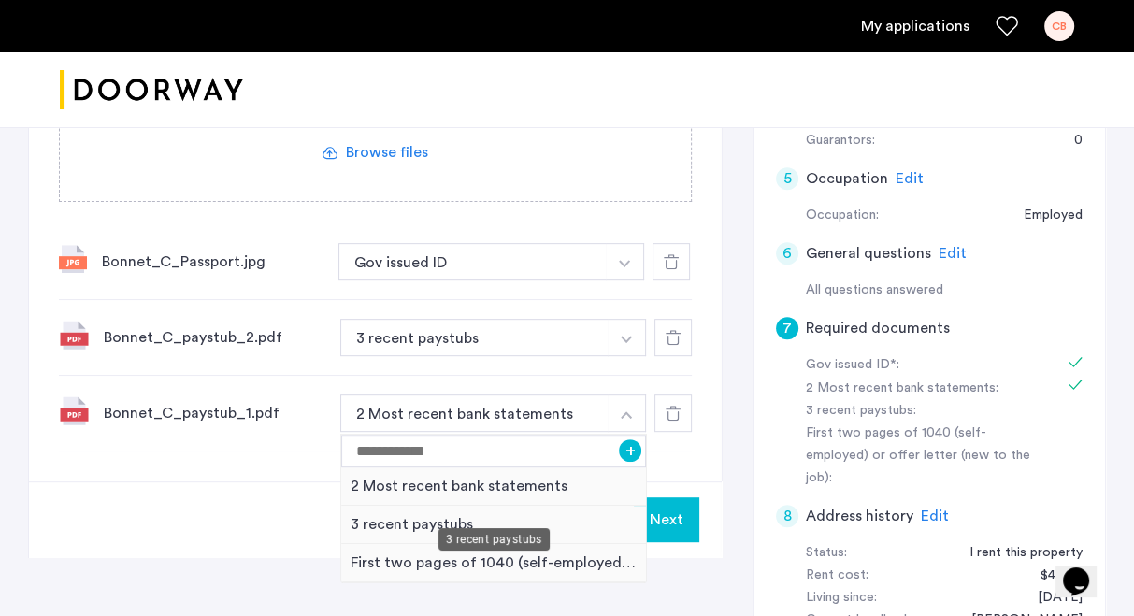
click at [378, 506] on div "3 recent paystubs" at bounding box center [493, 525] width 305 height 38
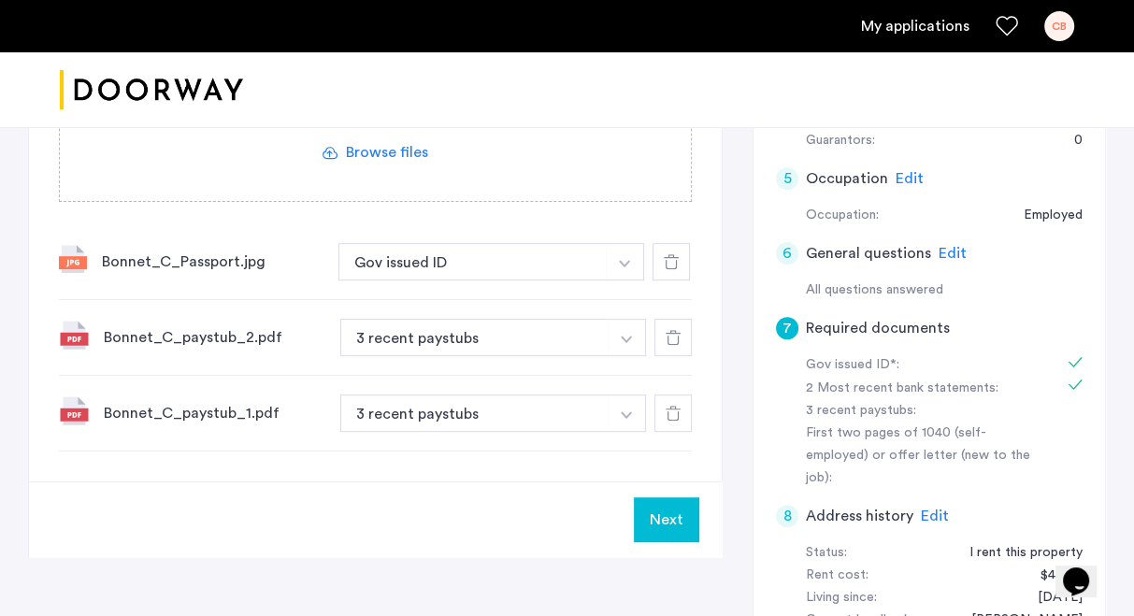
click at [296, 489] on div "Next" at bounding box center [375, 519] width 693 height 76
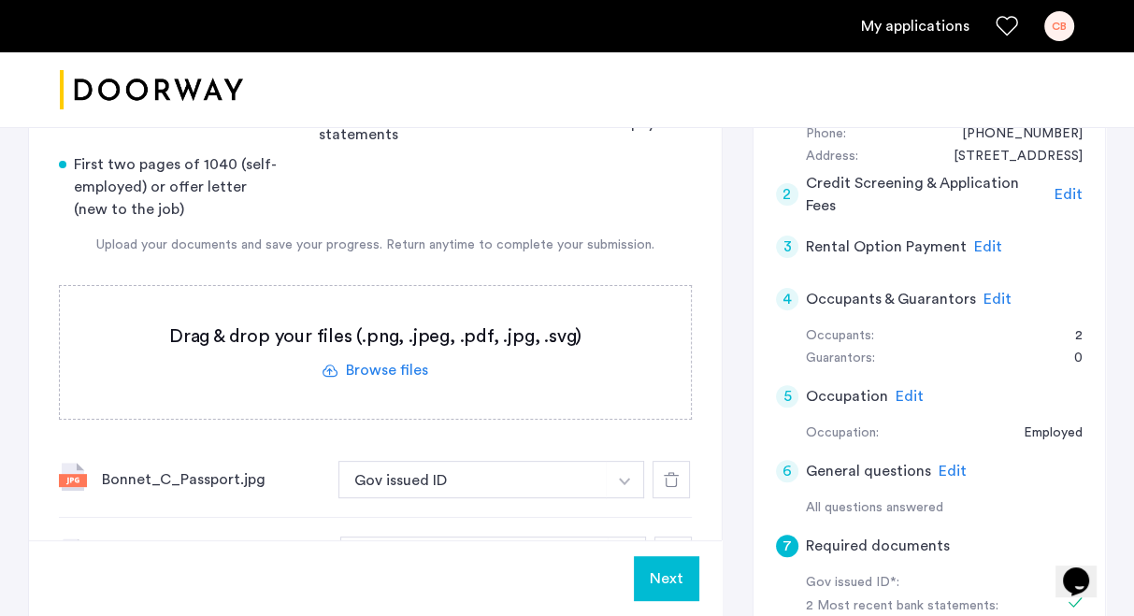
scroll to position [413, 0]
click at [366, 345] on label at bounding box center [375, 351] width 631 height 133
click at [0, 0] on input "file" at bounding box center [0, 0] width 0 height 0
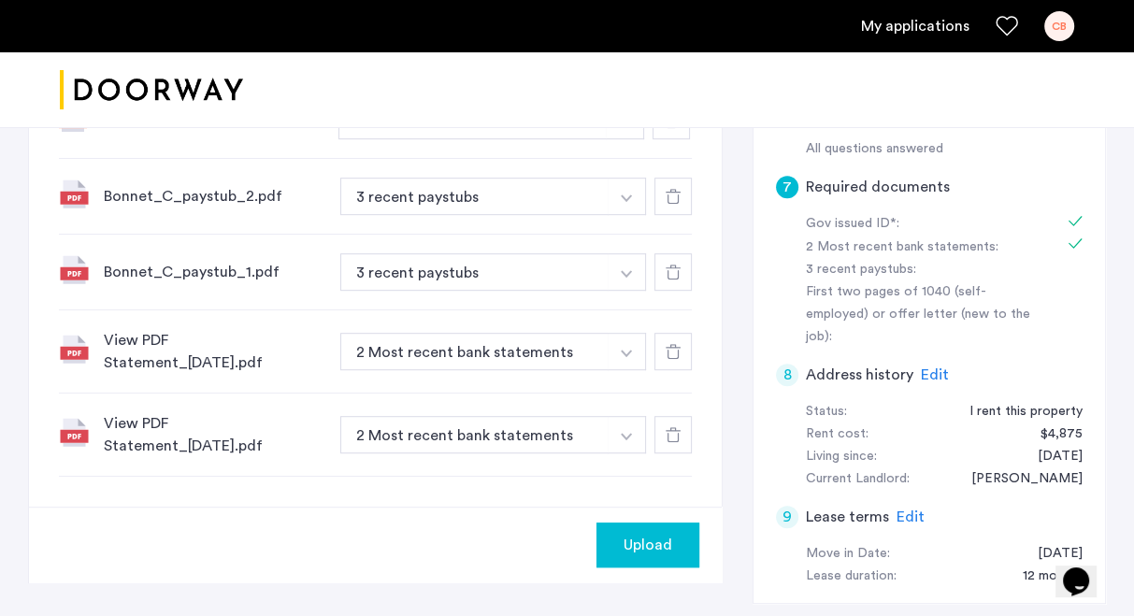
scroll to position [772, 0]
click at [636, 533] on span "Upload" at bounding box center [648, 544] width 49 height 22
